Goal: Information Seeking & Learning: Learn about a topic

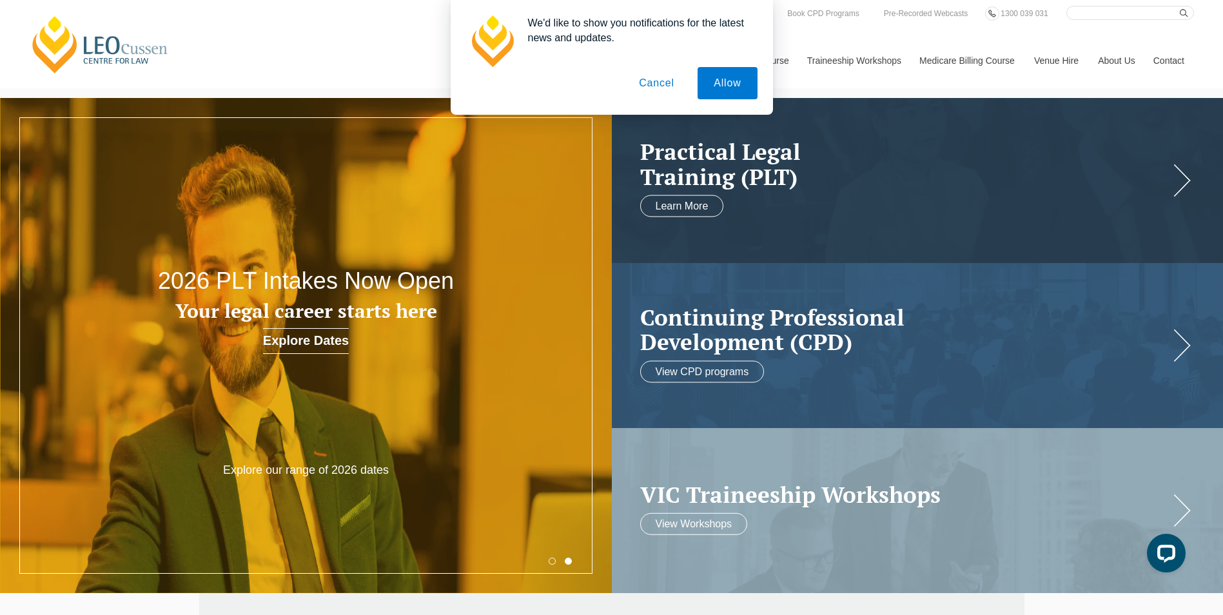
click at [657, 88] on button "Cancel" at bounding box center [657, 83] width 68 height 32
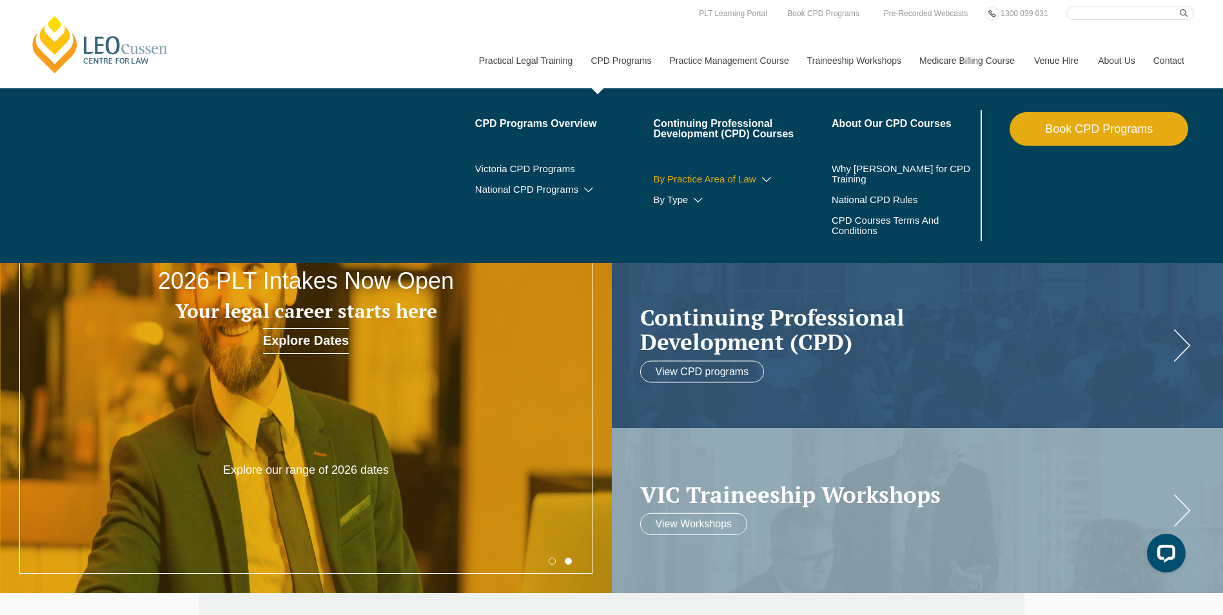
click at [724, 178] on link "By Practice Area of Law" at bounding box center [742, 179] width 179 height 10
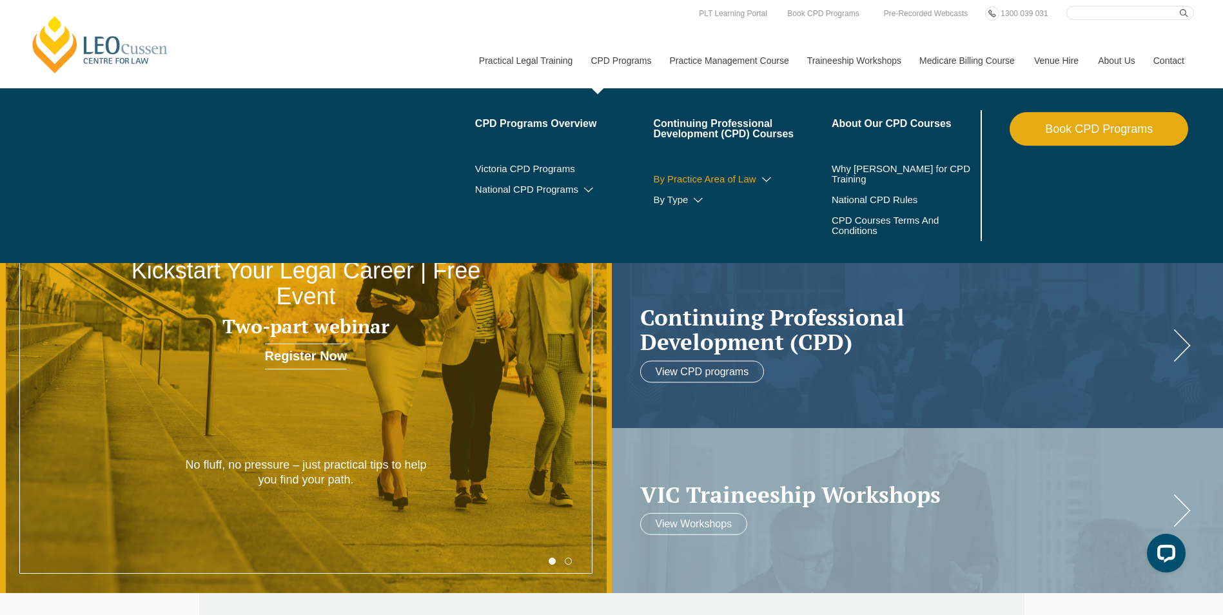
click at [766, 179] on icon at bounding box center [766, 179] width 13 height 9
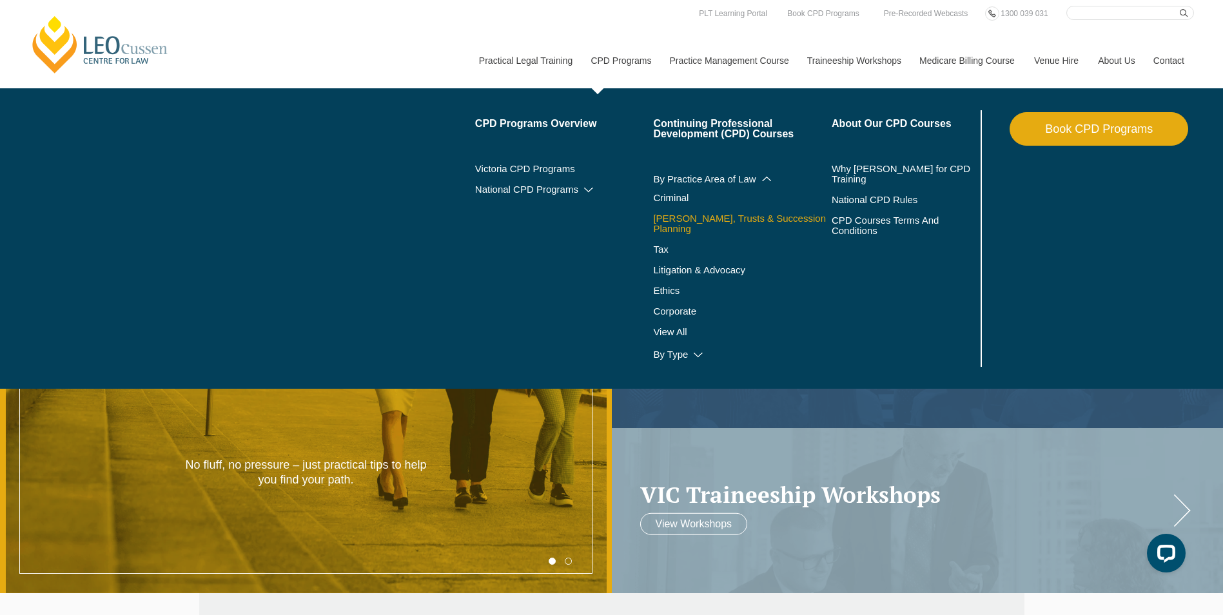
click at [678, 219] on link "[PERSON_NAME], Trusts & Succession Planning" at bounding box center [742, 223] width 179 height 21
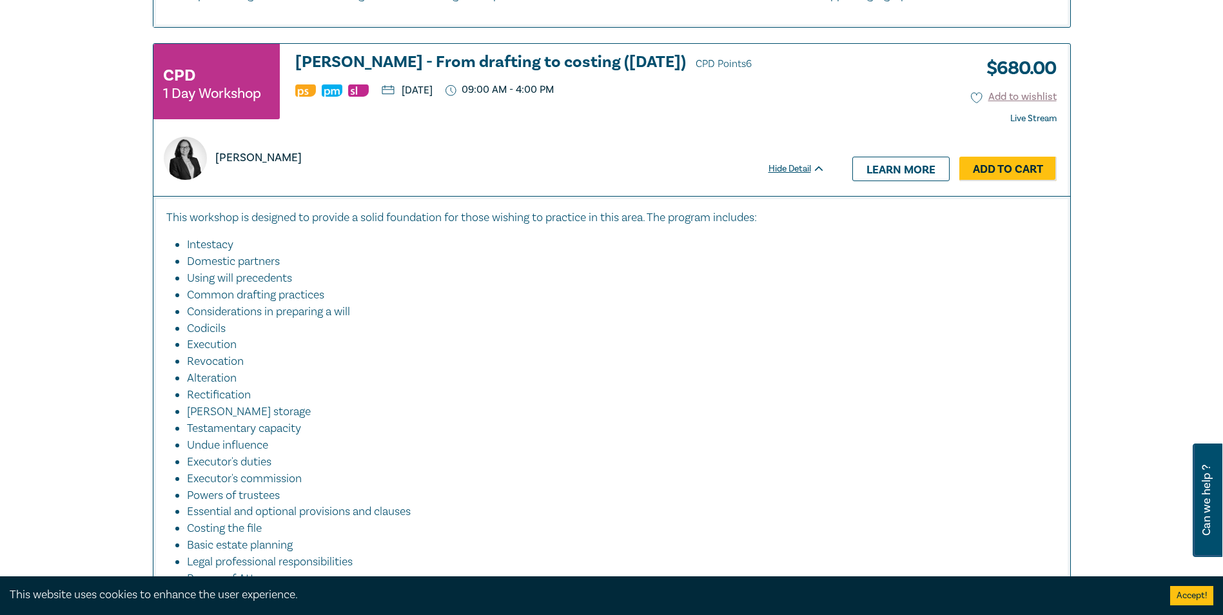
scroll to position [3031, 0]
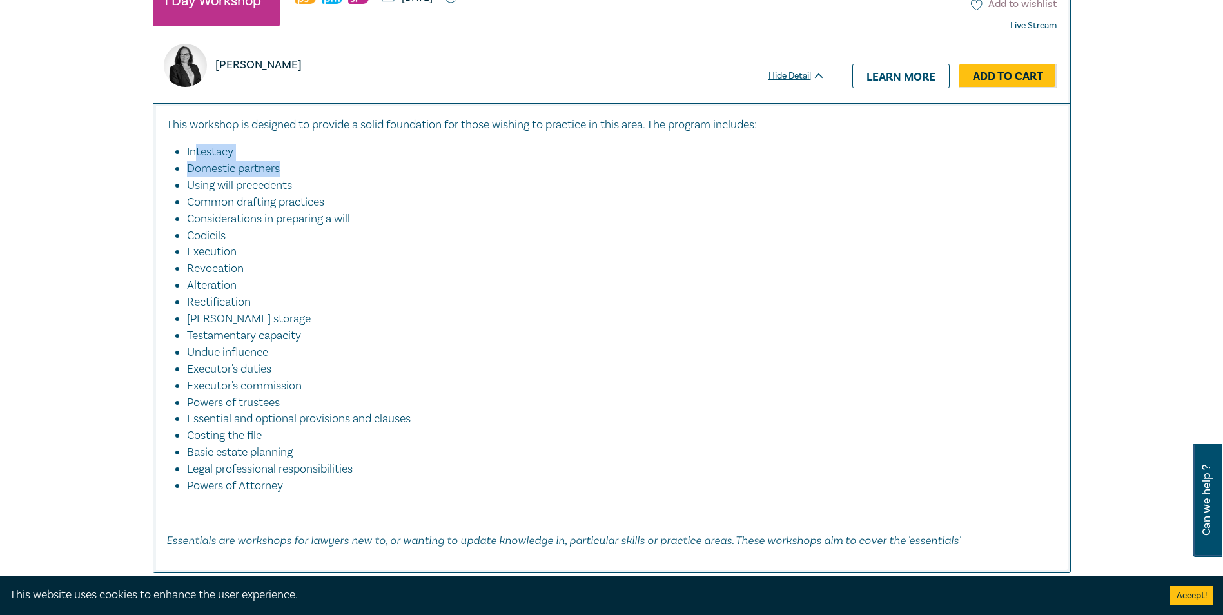
drag, startPoint x: 193, startPoint y: 137, endPoint x: 295, endPoint y: 160, distance: 104.5
click at [295, 160] on ul "Intestacy Domestic partners Using will precedents Common drafting practices Con…" at bounding box center [611, 319] width 891 height 351
click at [52, 202] on div "Filter by: Ethics & Professional Responsibility Substantive Law Professional Sk…" at bounding box center [611, 478] width 1223 height 6853
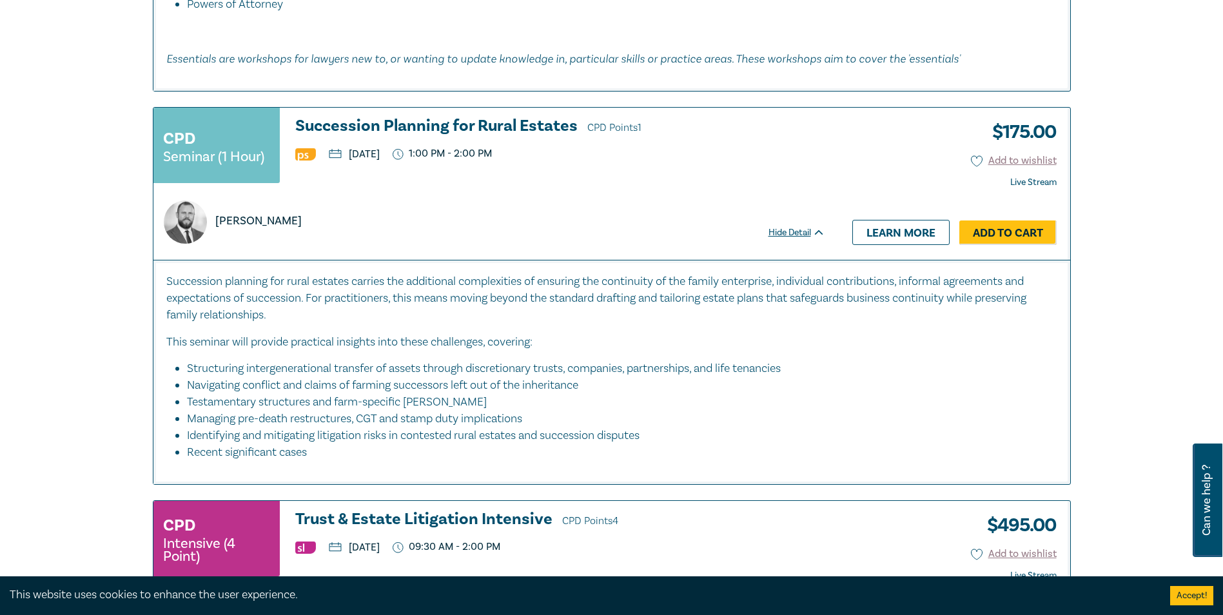
scroll to position [3483, 0]
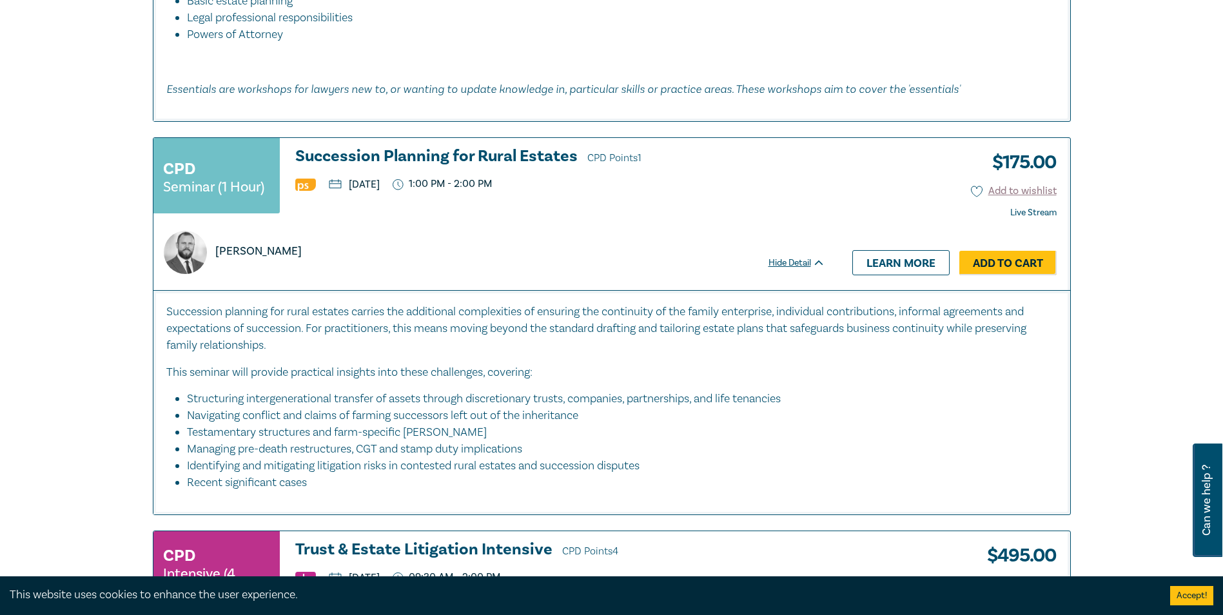
drag, startPoint x: 1142, startPoint y: 266, endPoint x: 1140, endPoint y: 246, distance: 20.7
click at [1140, 244] on div "Filter by: Ethics & Professional Responsibility Substantive Law Professional Sk…" at bounding box center [611, 27] width 1223 height 6853
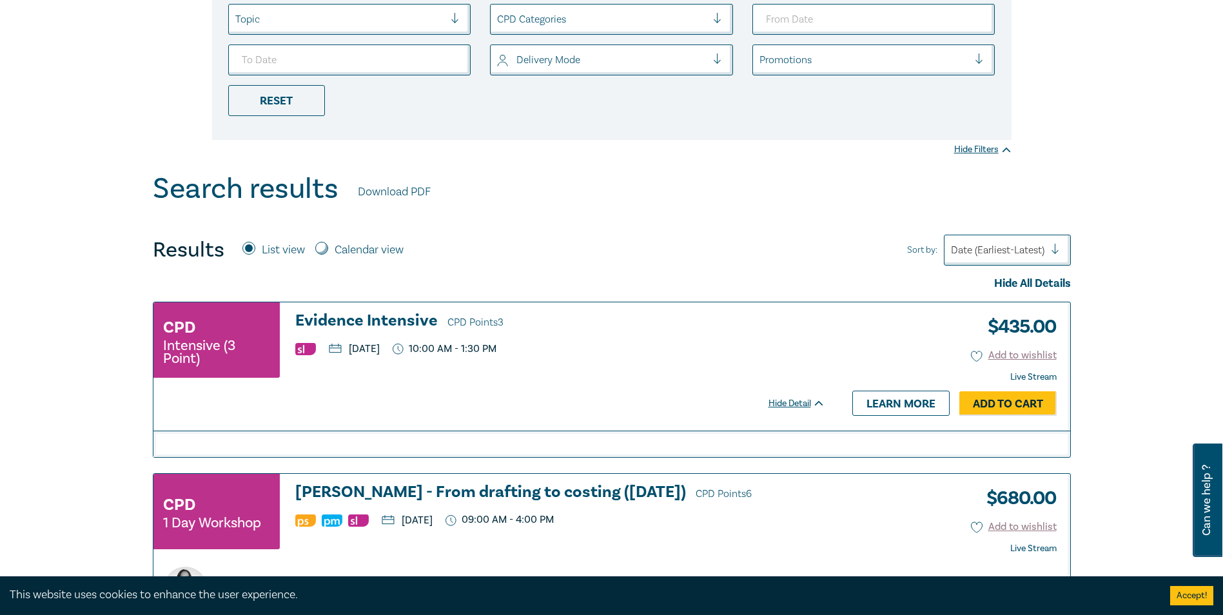
scroll to position [0, 0]
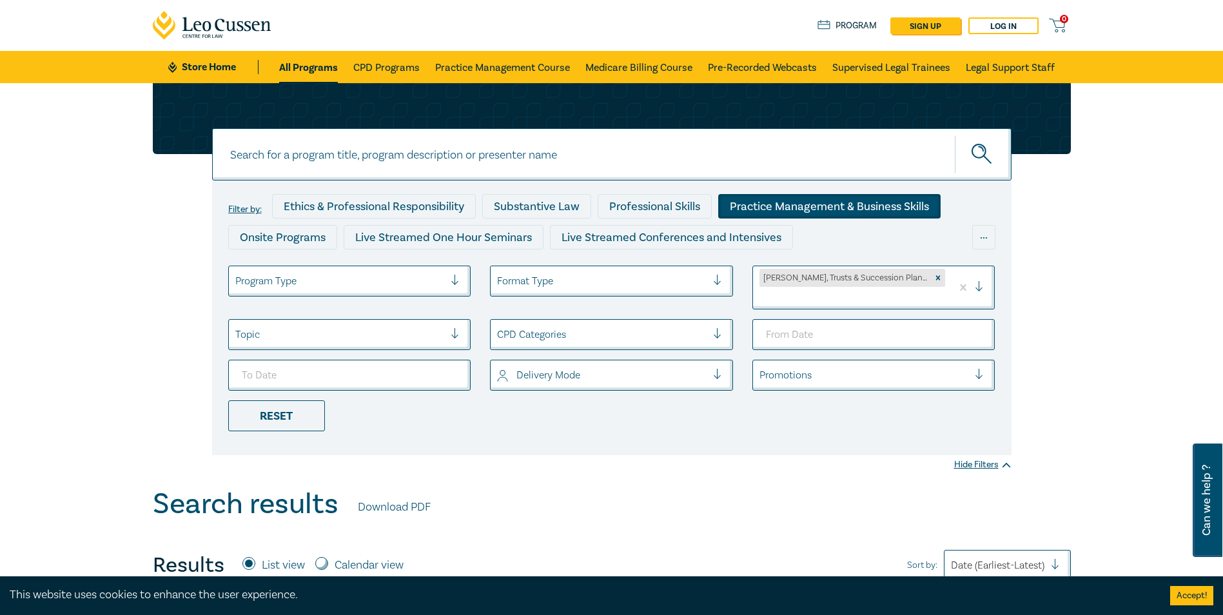
click at [862, 213] on div "Practice Management & Business Skills" at bounding box center [829, 206] width 223 height 25
click at [934, 278] on icon "Remove Wills, Trusts & Succession Planning" at bounding box center [938, 277] width 9 height 9
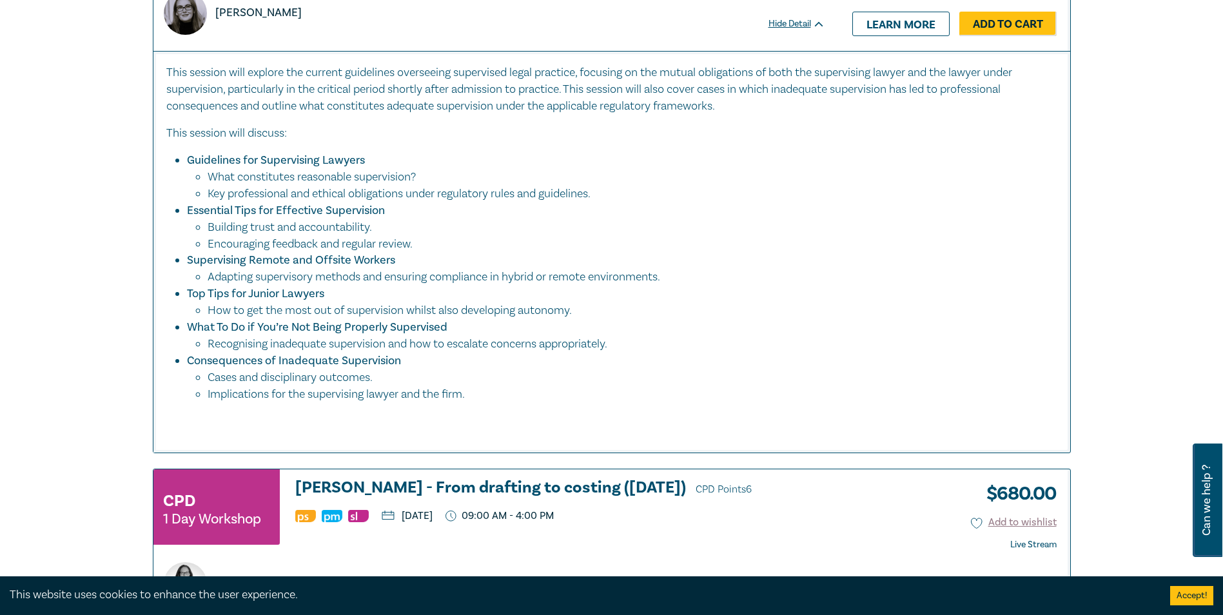
scroll to position [709, 0]
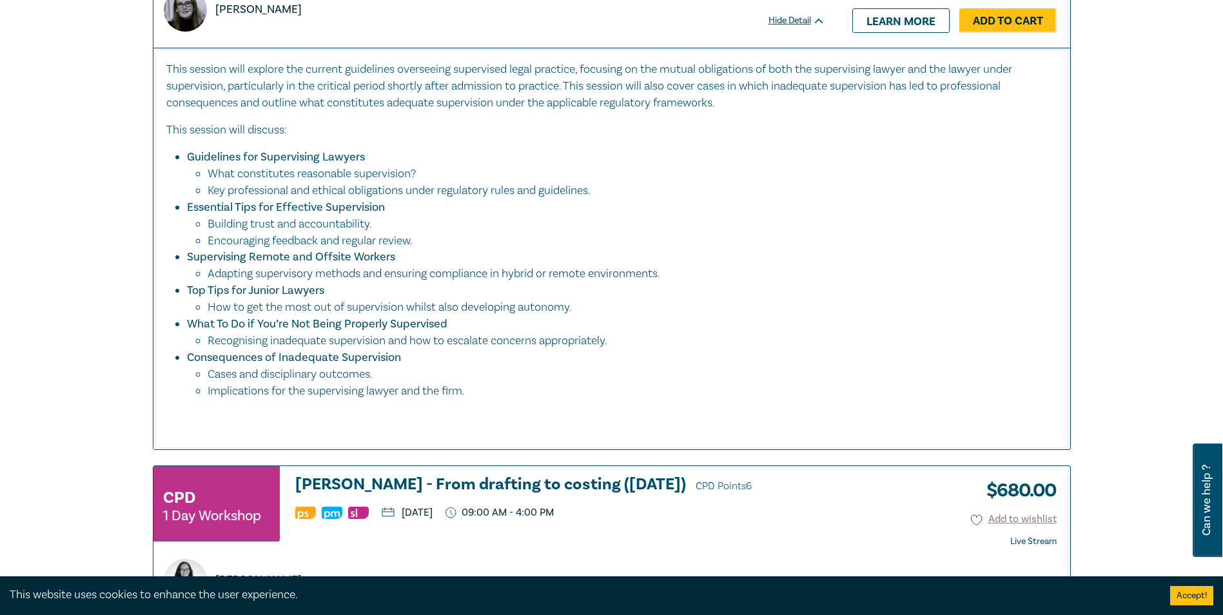
drag, startPoint x: 179, startPoint y: 323, endPoint x: 660, endPoint y: 341, distance: 480.8
click at [660, 341] on li "What To Do if You’re Not Being Properly Supervised Recognising inadequate super…" at bounding box center [616, 333] width 858 height 34
click at [660, 341] on li "Recognising inadequate supervision and how to escalate concerns appropriately." at bounding box center [626, 341] width 837 height 17
click at [898, 16] on link "Learn more" at bounding box center [901, 20] width 97 height 25
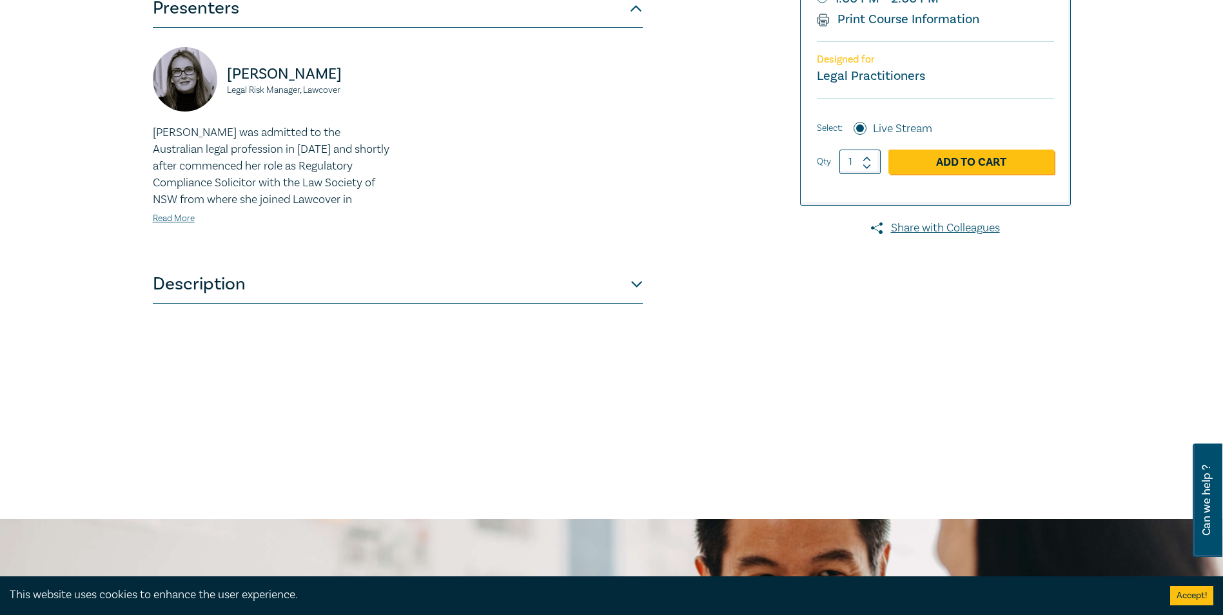
scroll to position [322, 0]
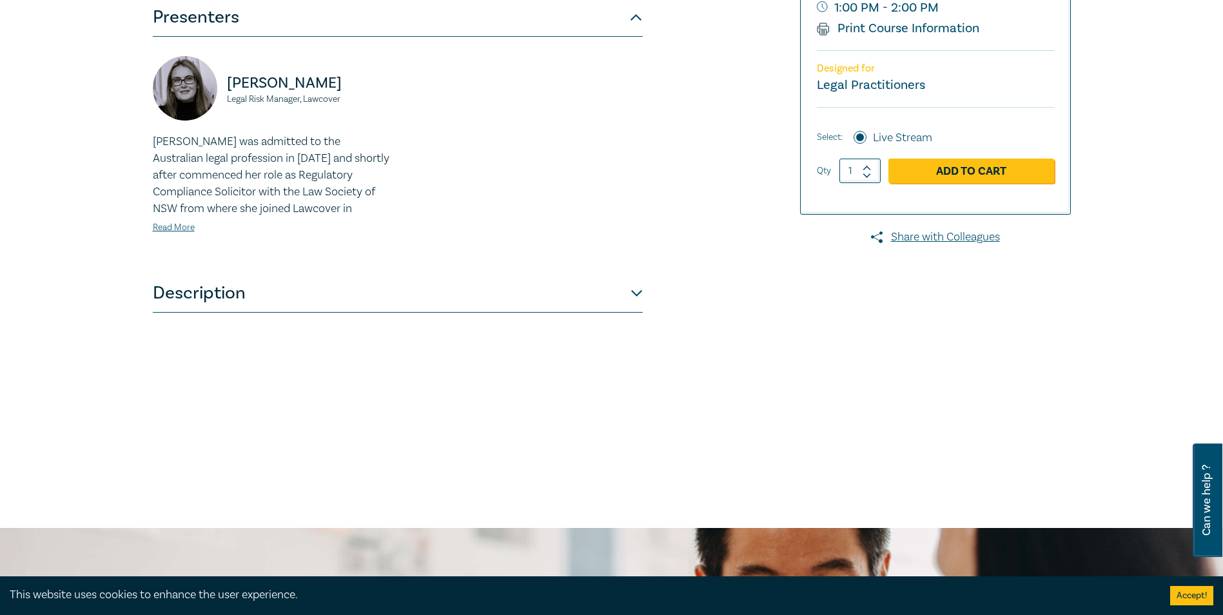
click at [442, 286] on button "Description" at bounding box center [398, 293] width 490 height 39
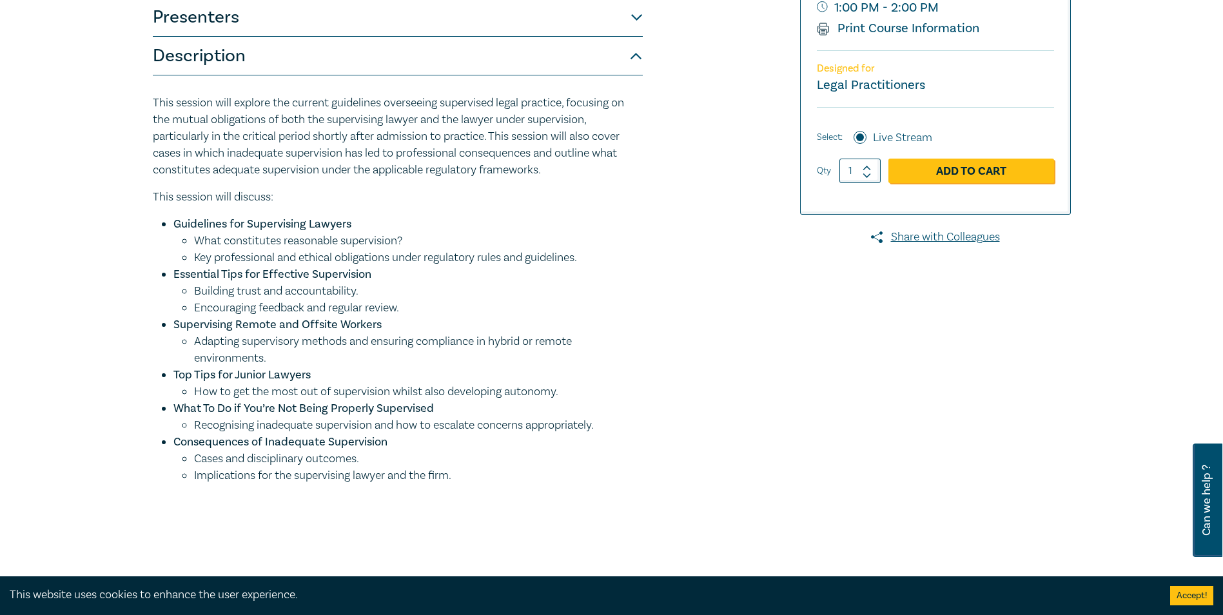
drag, startPoint x: 174, startPoint y: 412, endPoint x: 629, endPoint y: 429, distance: 455.0
click at [629, 429] on li "What To Do if You’re Not Being Properly Supervised Recognising inadequate super…" at bounding box center [408, 418] width 470 height 34
copy li "What To Do if You’re Not Being Properly Supervised Recognising inadequate super…"
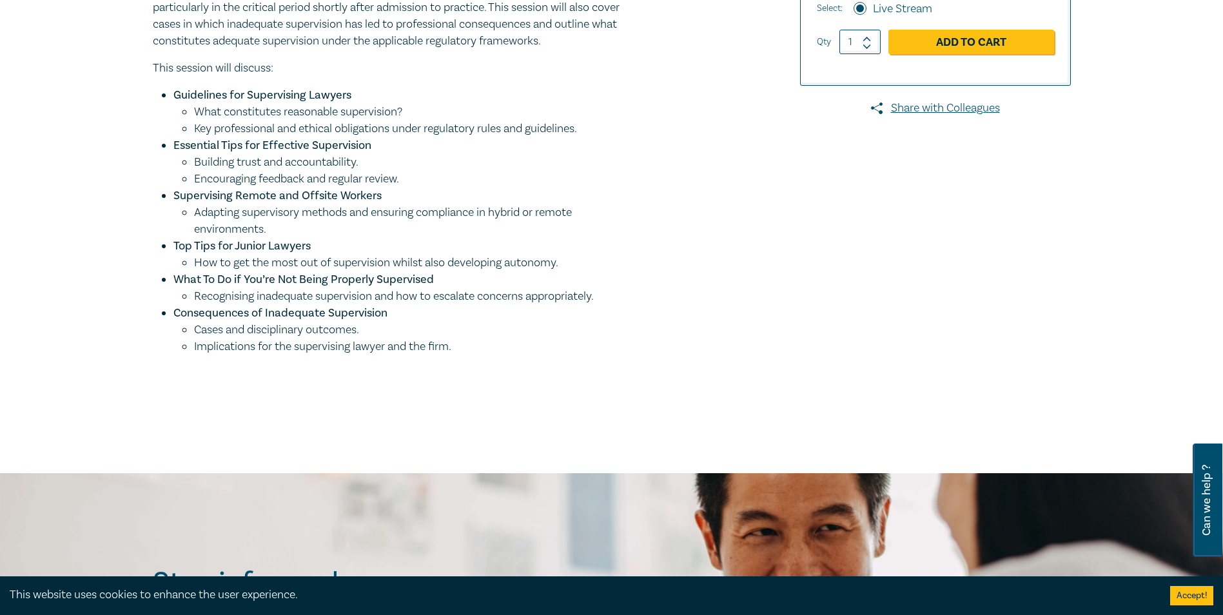
click at [333, 142] on strong "Essential Tips for Effective Supervision" at bounding box center [272, 145] width 198 height 15
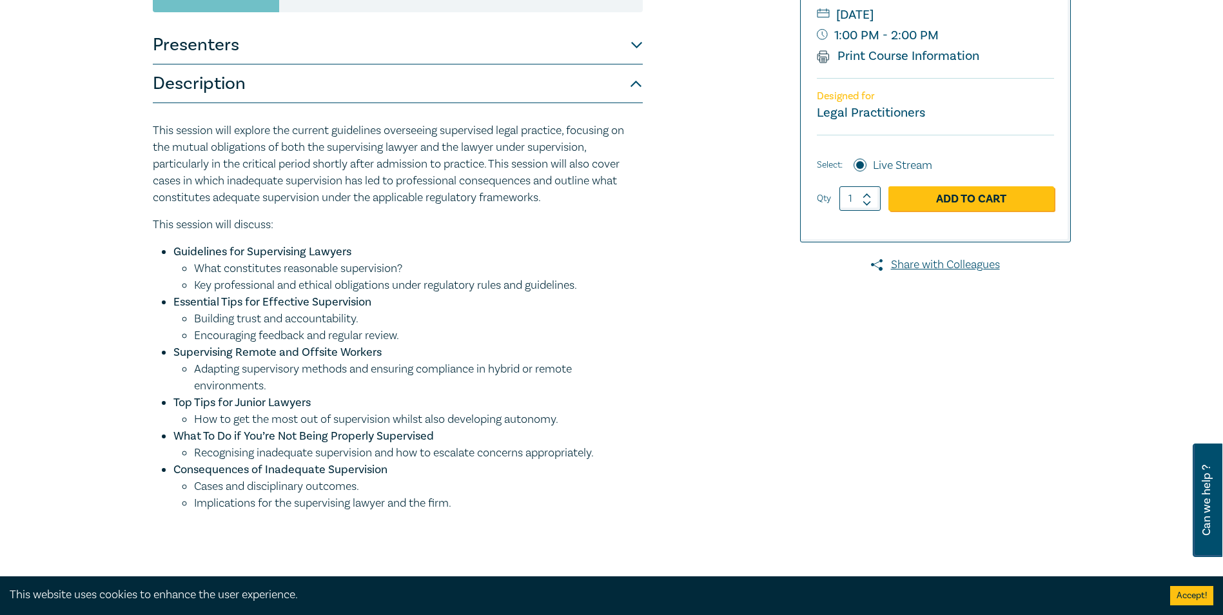
scroll to position [296, 0]
click at [57, 307] on div "Supervised Legal Practice — Navigating Obligations and Risks S25311 CPD Seminar…" at bounding box center [611, 208] width 1223 height 842
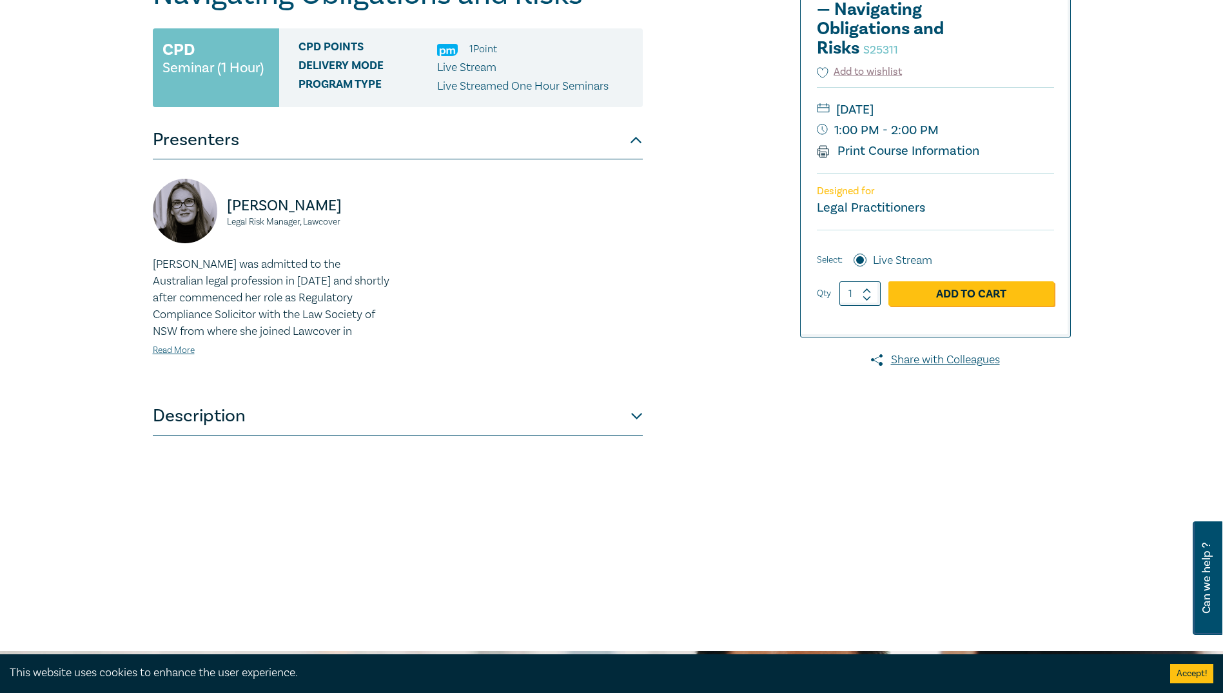
scroll to position [387, 0]
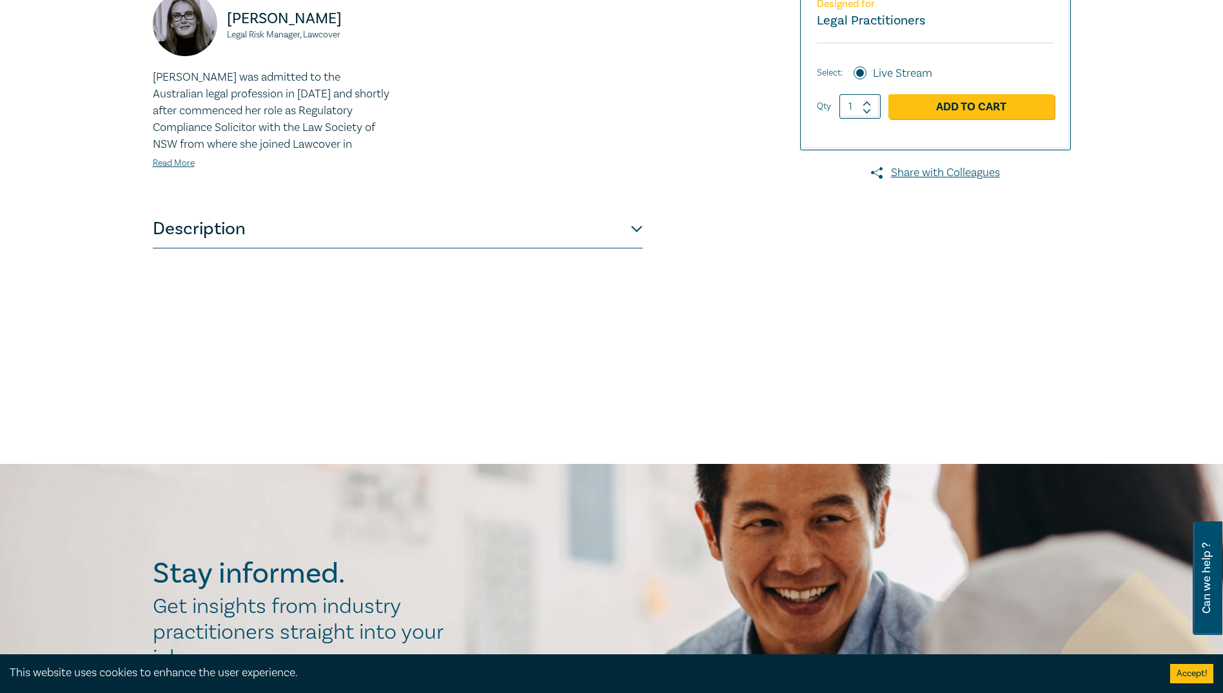
click at [300, 241] on button "Description" at bounding box center [398, 229] width 490 height 39
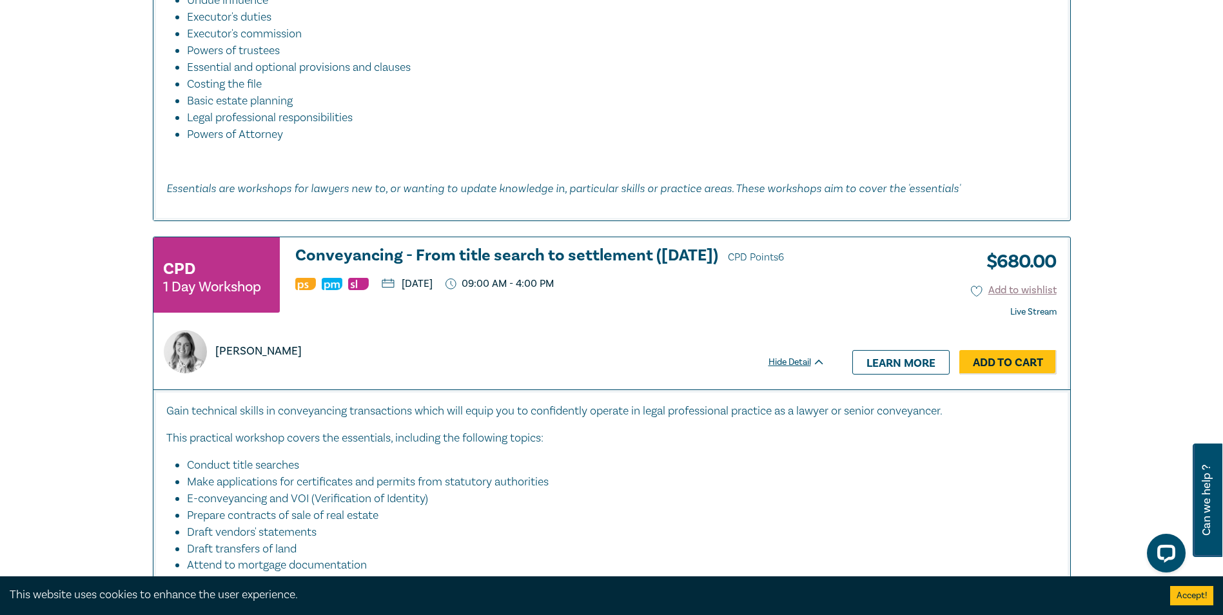
scroll to position [1548, 0]
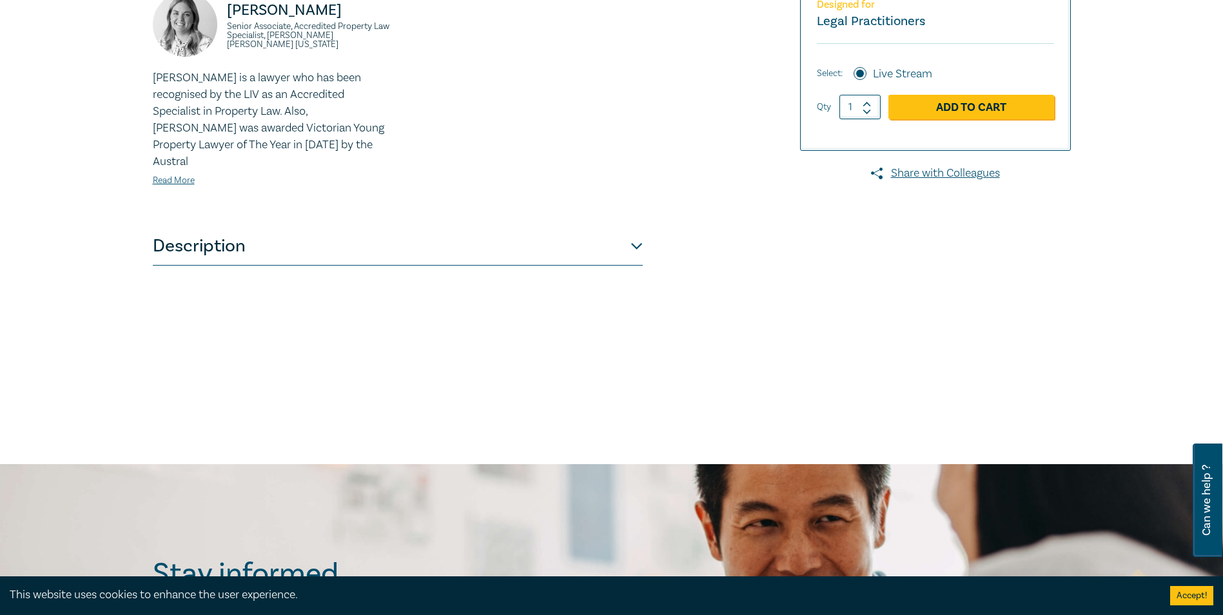
scroll to position [387, 0]
click at [557, 232] on button "Description" at bounding box center [398, 245] width 490 height 39
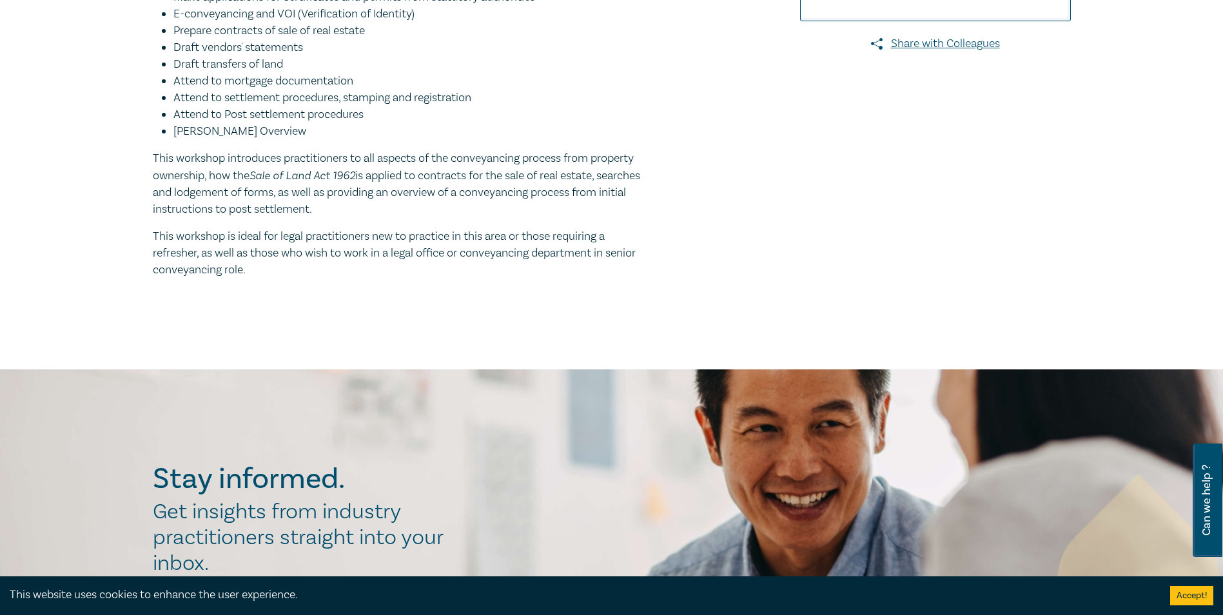
scroll to position [322, 0]
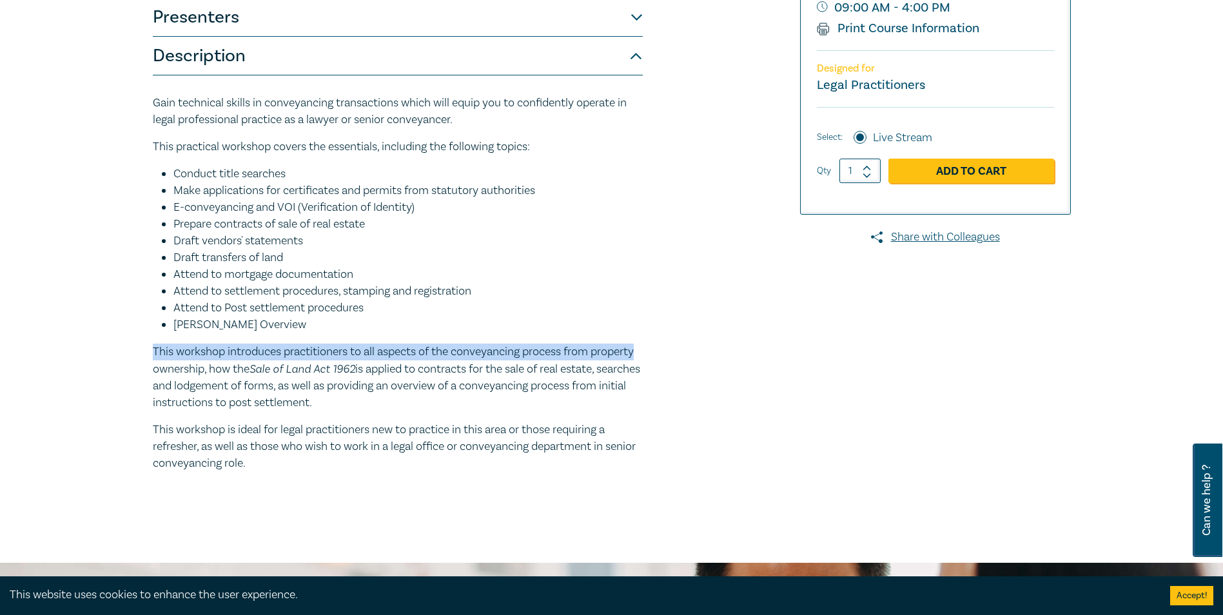
drag, startPoint x: 542, startPoint y: 344, endPoint x: 709, endPoint y: 354, distance: 167.4
click at [709, 354] on div "Conveyancing - From title search to settlement (August 2025) W25027 CPD 1 Day W…" at bounding box center [456, 162] width 622 height 680
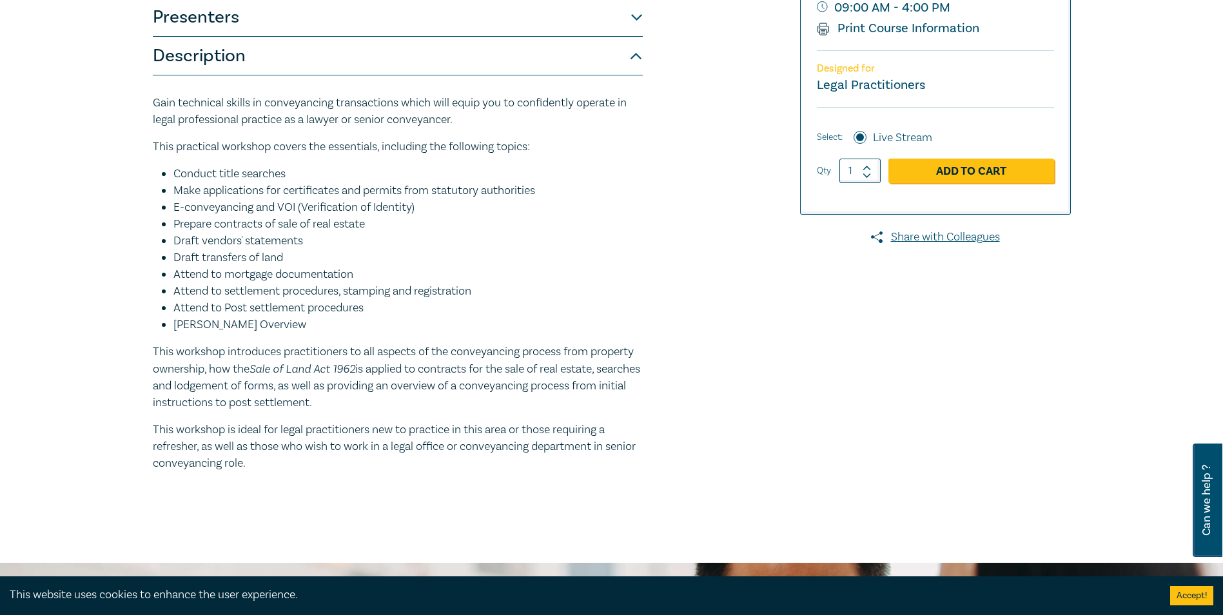
drag, startPoint x: 709, startPoint y: 354, endPoint x: 812, endPoint y: 397, distance: 111.0
click at [812, 397] on div at bounding box center [923, 162] width 312 height 680
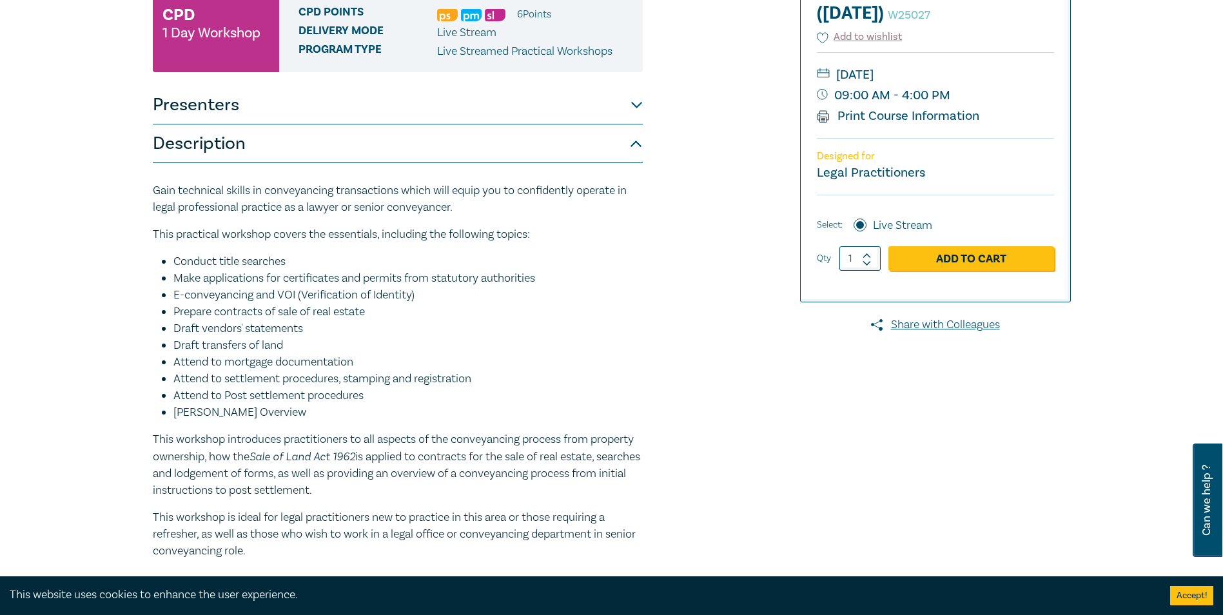
scroll to position [258, 0]
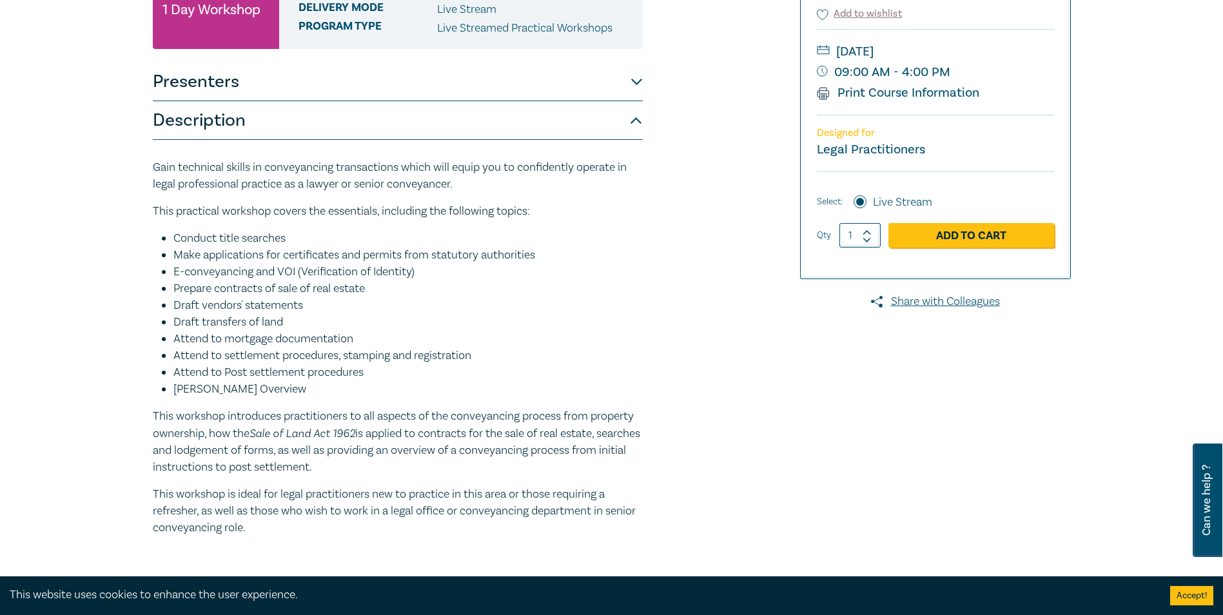
click at [626, 316] on li "Draft transfers of land" at bounding box center [408, 322] width 470 height 17
